Goal: Task Accomplishment & Management: Manage account settings

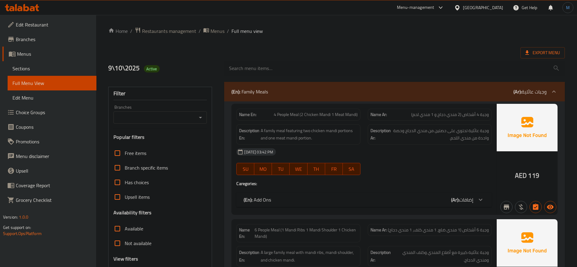
scroll to position [3380, 0]
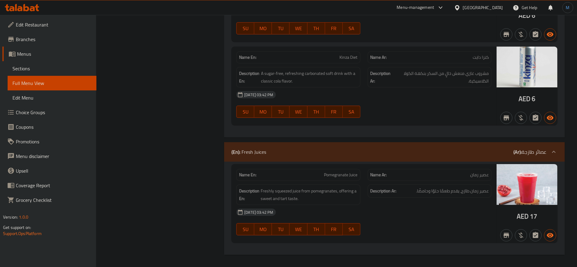
click at [473, 5] on div "United Arab Emirates" at bounding box center [483, 7] width 40 height 7
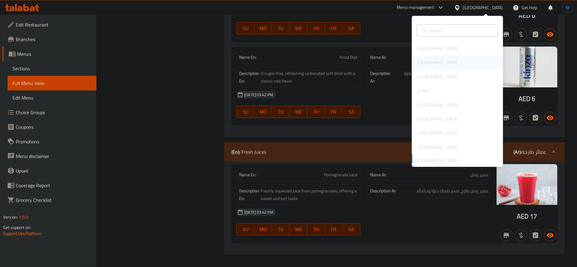
click at [424, 59] on div "[GEOGRAPHIC_DATA]" at bounding box center [437, 62] width 50 height 14
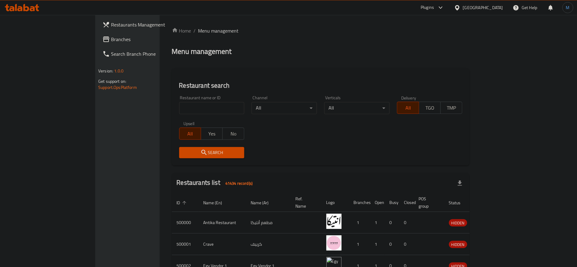
click at [98, 35] on link "Branches" at bounding box center [145, 39] width 94 height 15
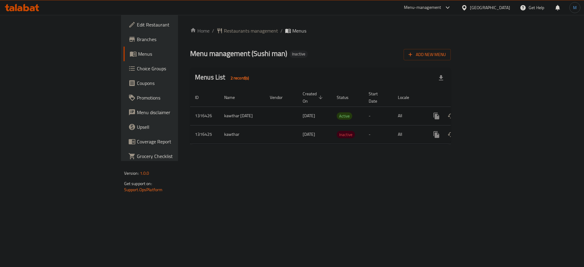
click at [483, 113] on icon "enhanced table" at bounding box center [479, 115] width 5 height 5
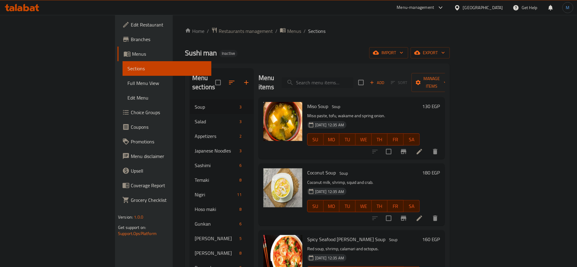
click at [353, 77] on input "search" at bounding box center [318, 82] width 72 height 11
paste input "Sashimi Octopus"
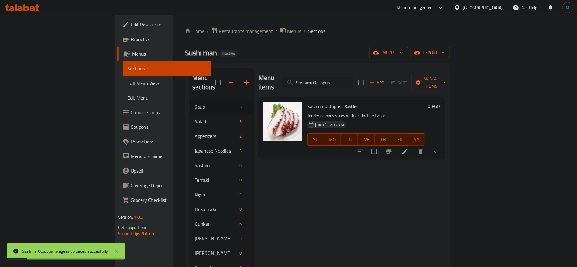
paste input "Squid"
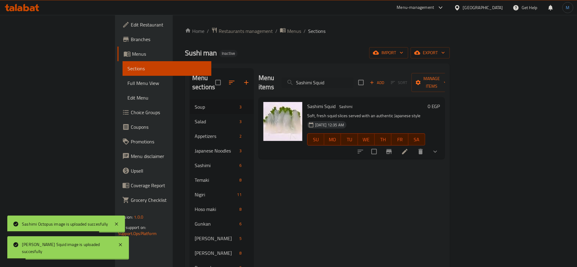
paste input "Tataki Salmon"
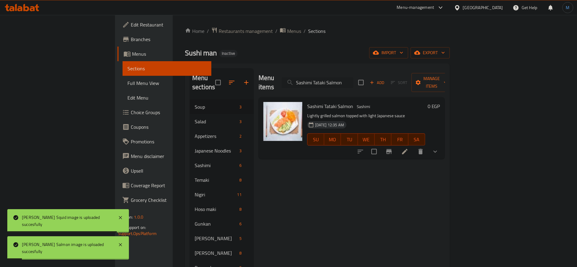
paste input "picy Tuna Salad"
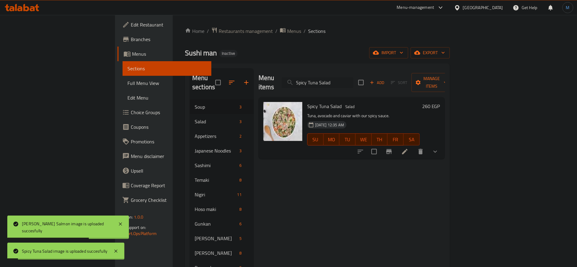
paste input "Temaki Caviar 1 Piece"
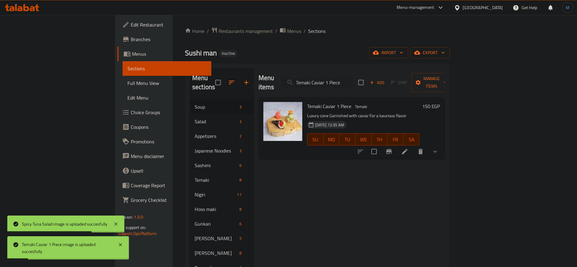
paste input "rab Temaki"
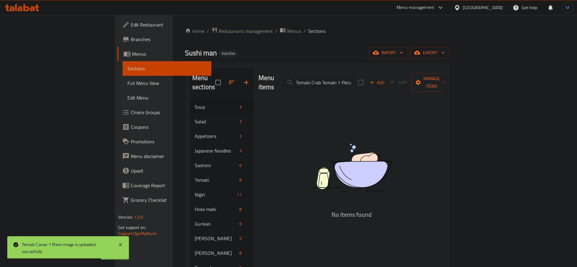
paste input "search"
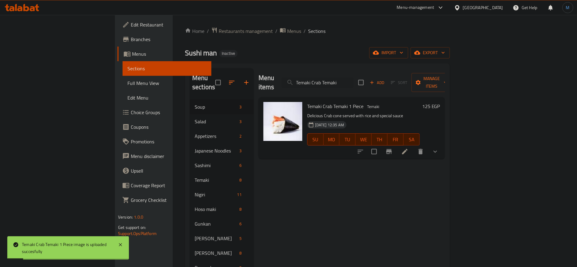
paste input "Salmon 1 Piece"
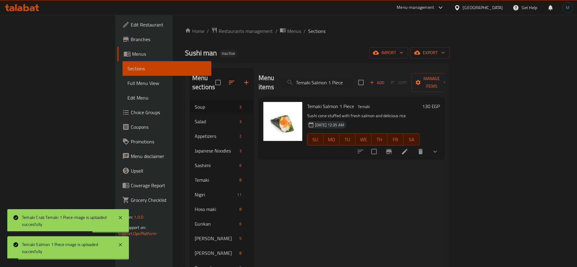
paste input "hrimp"
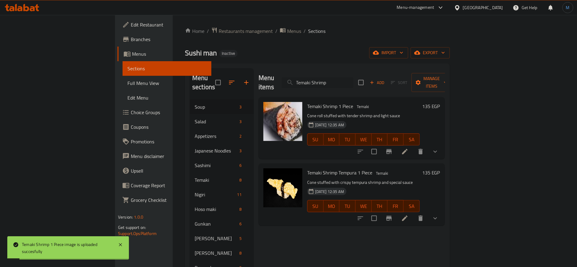
paste input "pecial Temaki 1 Piece"
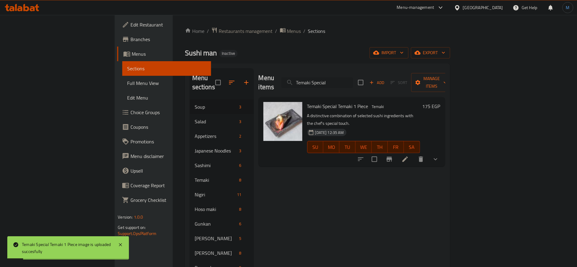
click at [353, 81] on input "Temaki Special" at bounding box center [317, 82] width 72 height 11
paste input "Tuna 1 Piece"
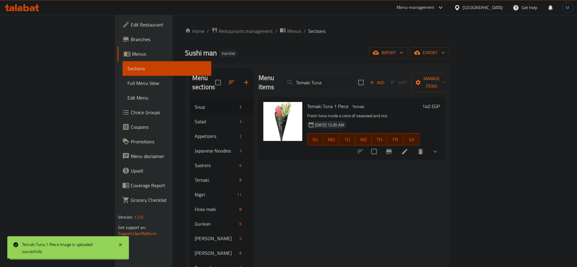
paste input "[PERSON_NAME] (1 Piece)"
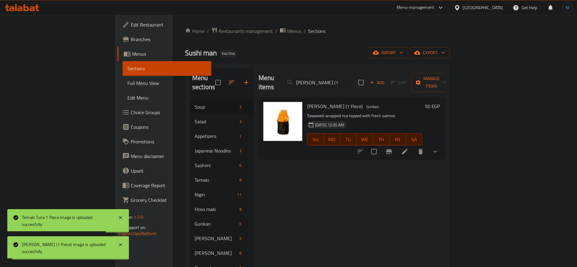
paste input "hrimp (1 Piece)"
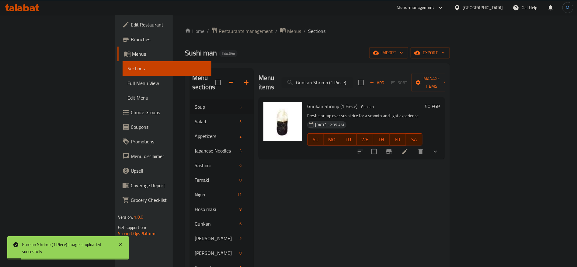
paste input "Tempura"
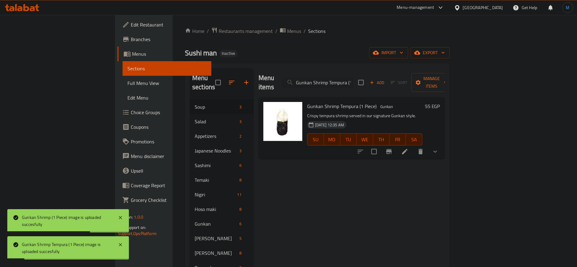
paste input "Nigiri Eel"
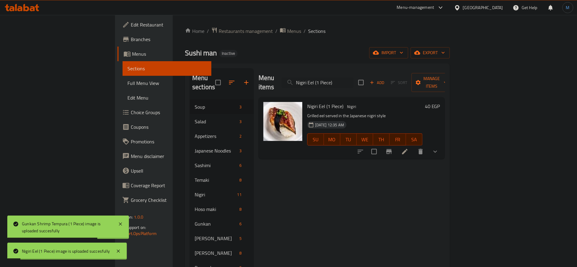
paste input "Katsue Salmon"
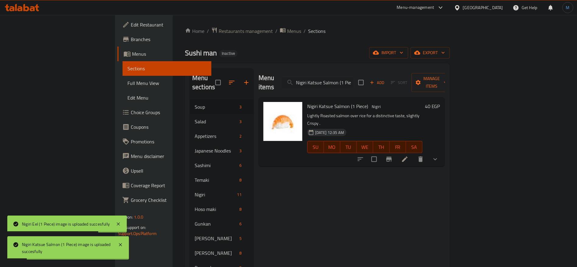
paste input "Squid"
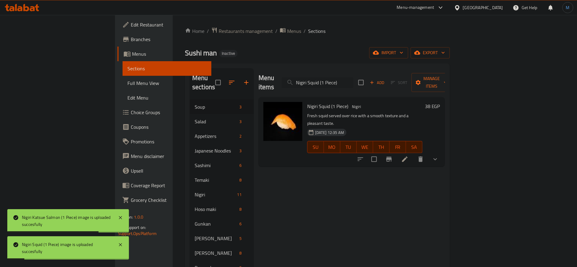
paste input "Tataki Salmon"
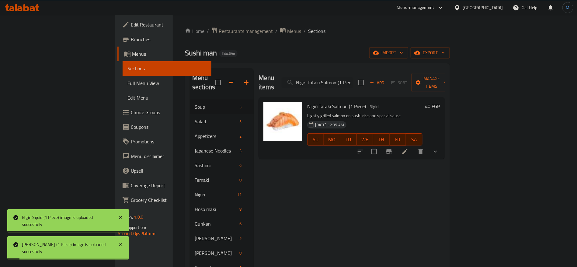
paste input "Tuna"
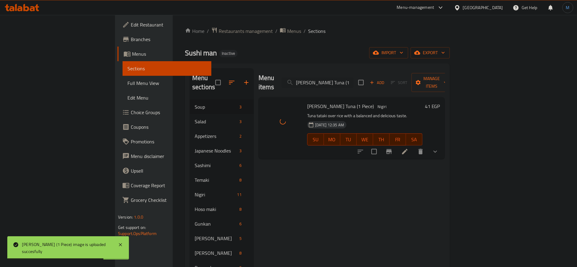
paste input "Ura Maki Salmon"
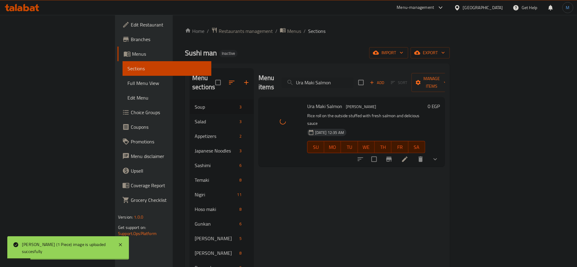
paste input "Dynamite Roll"
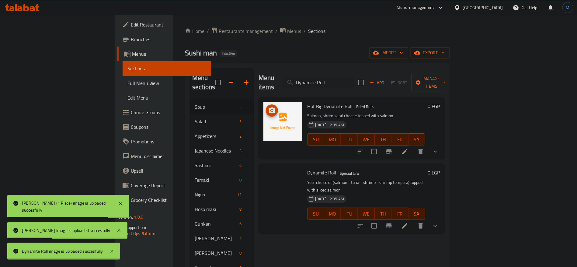
paste input "Flamingo"
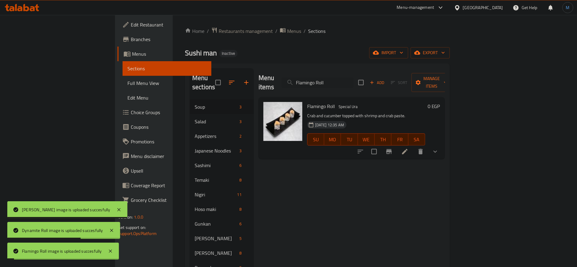
paste input "uto Maki"
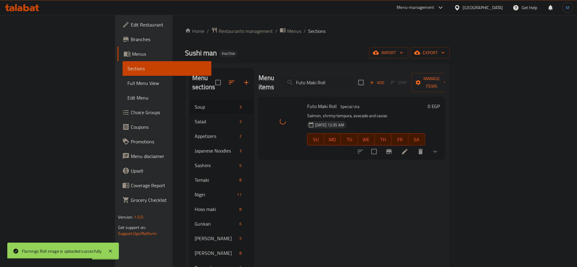
click at [367, 84] on div "Menu items Futo Maki Roll Add Sort Manage items" at bounding box center [351, 82] width 186 height 29
click at [353, 78] on input "Futo Maki Roll" at bounding box center [318, 82] width 72 height 11
paste input "Kamikaze"
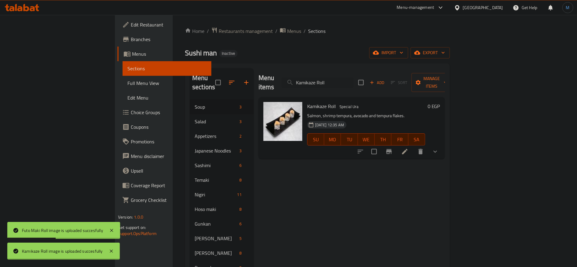
paste input "[PERSON_NAME]"
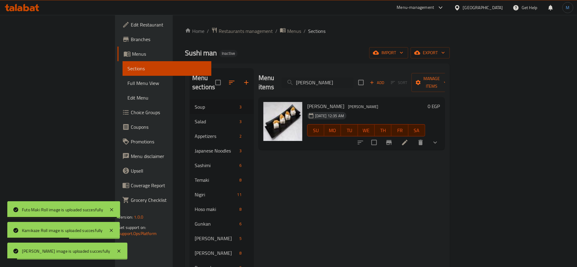
paste input "Pink Angel Roll"
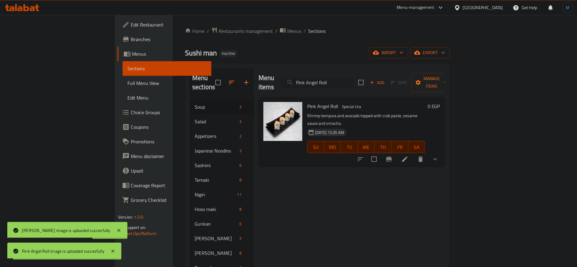
click at [353, 78] on input "Pink Angel Roll" at bounding box center [318, 82] width 72 height 11
paste input "Sake"
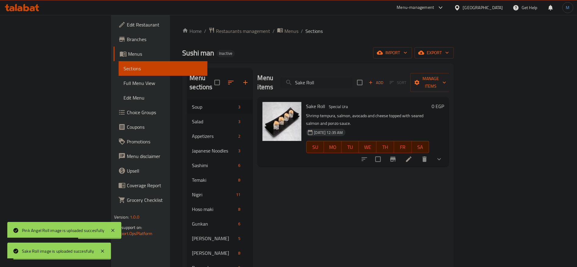
paste input "picy Tuna"
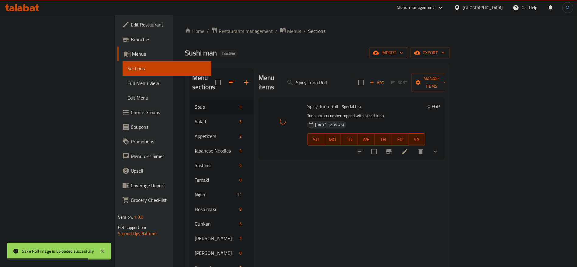
paste input "Volcano"
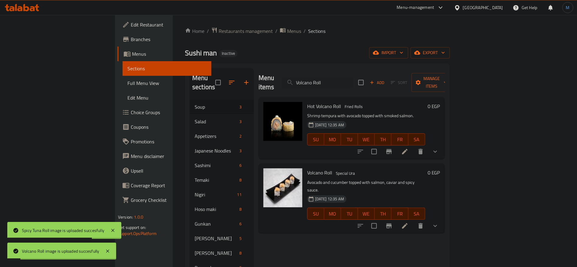
paste input "Yummy"
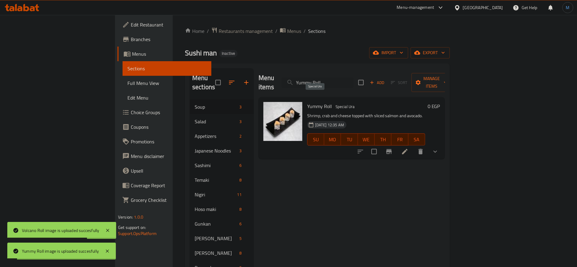
paste input "Hot Shrimp"
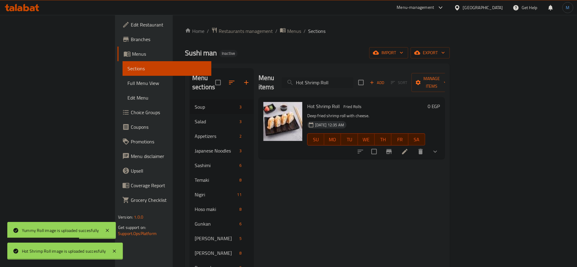
paste input "Tempura"
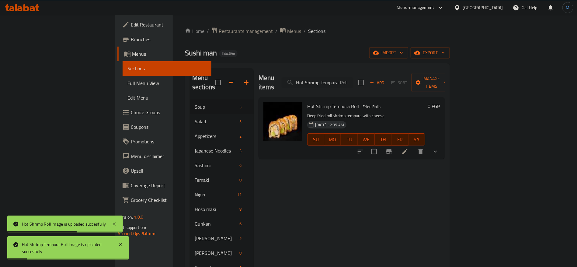
paste input "Tun"
type input "Hot Tuna Roll"
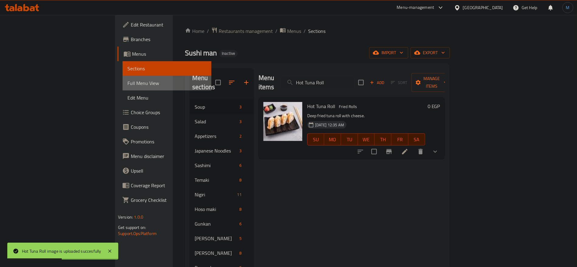
click at [127, 83] on span "Full Menu View" at bounding box center [166, 82] width 79 height 7
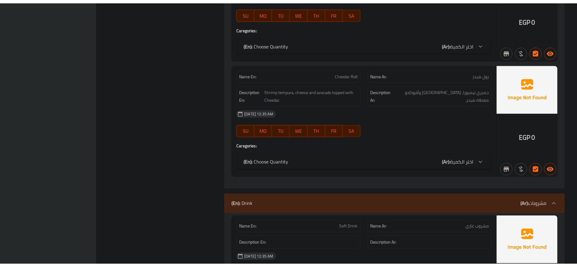
scroll to position [11057, 0]
